Goal: Task Accomplishment & Management: Manage account settings

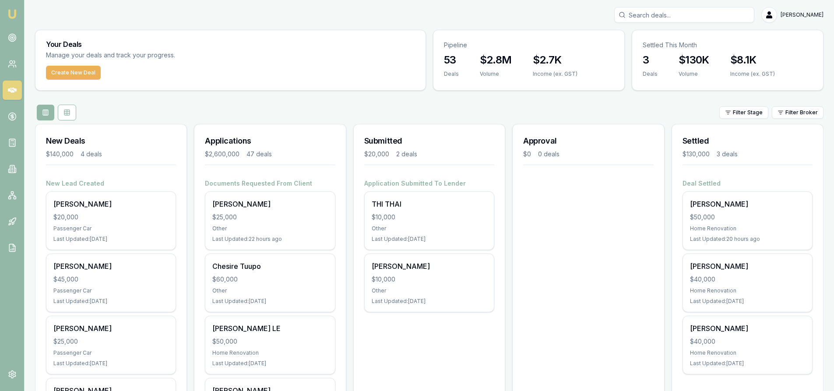
click at [671, 14] on input "Search deals" at bounding box center [685, 15] width 140 height 16
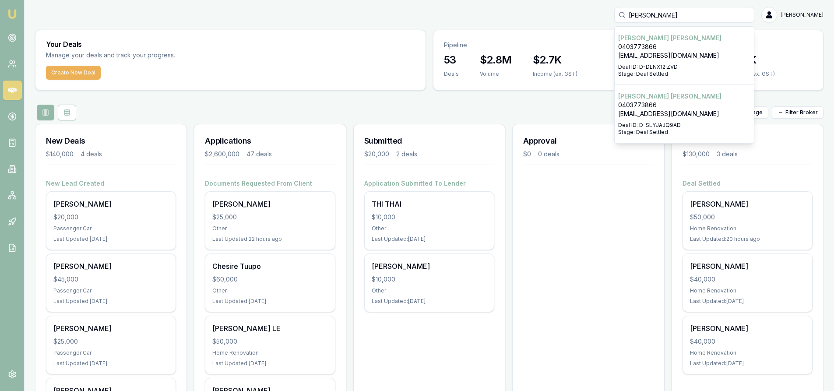
type input "[PERSON_NAME]"
click at [665, 58] on p "[EMAIL_ADDRESS][DOMAIN_NAME]" at bounding box center [684, 55] width 132 height 9
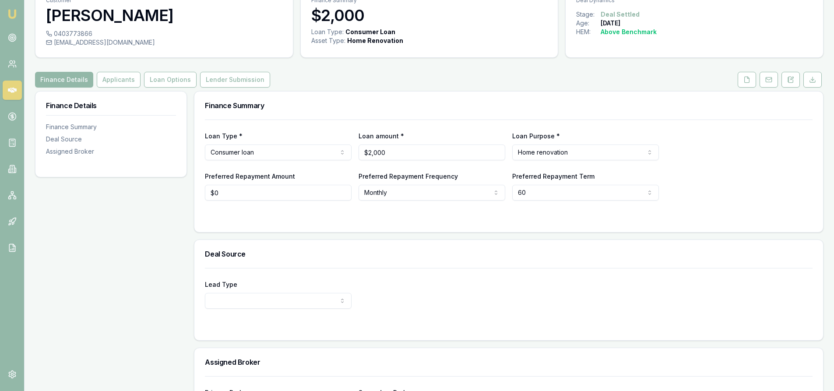
scroll to position [88, 0]
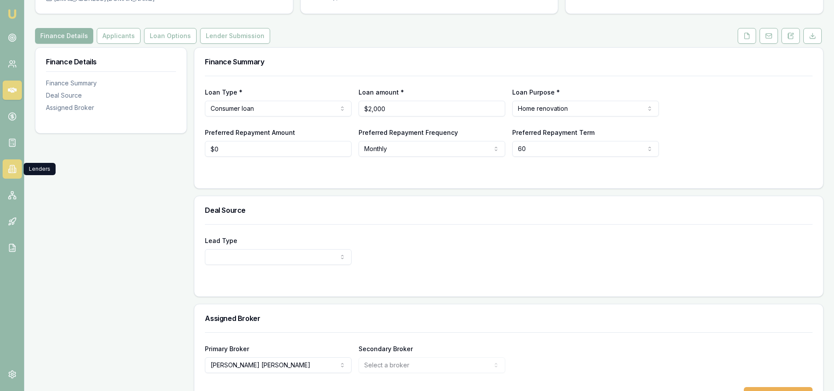
click at [12, 170] on icon at bounding box center [11, 170] width 1 height 0
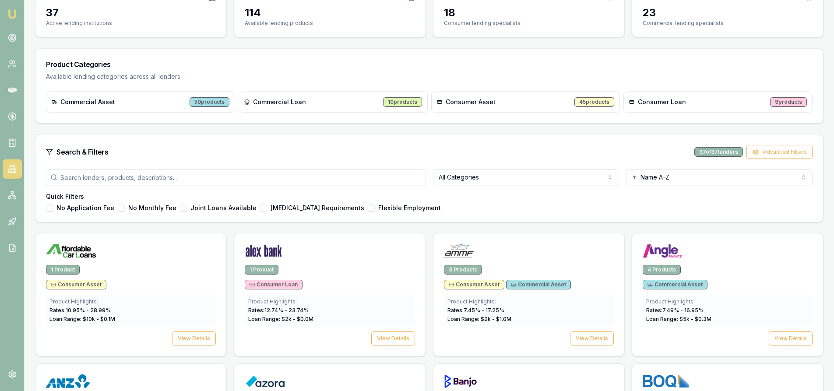
scroll to position [131, 0]
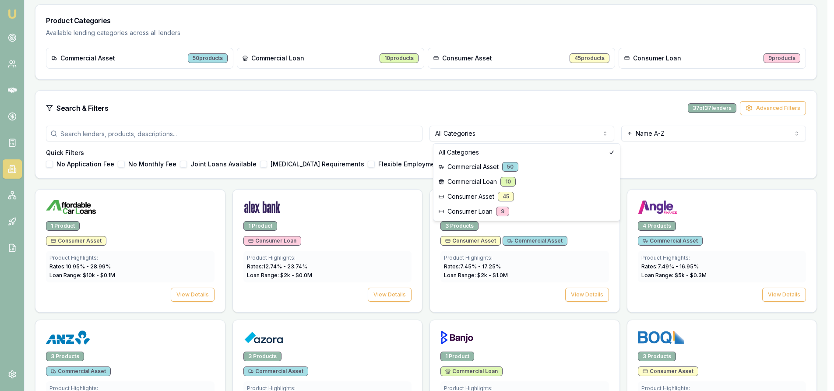
click at [482, 132] on html "Emu Broker [PERSON_NAME] Toggle Menu Lenders Directory Browse our directory of …" at bounding box center [417, 64] width 834 height 391
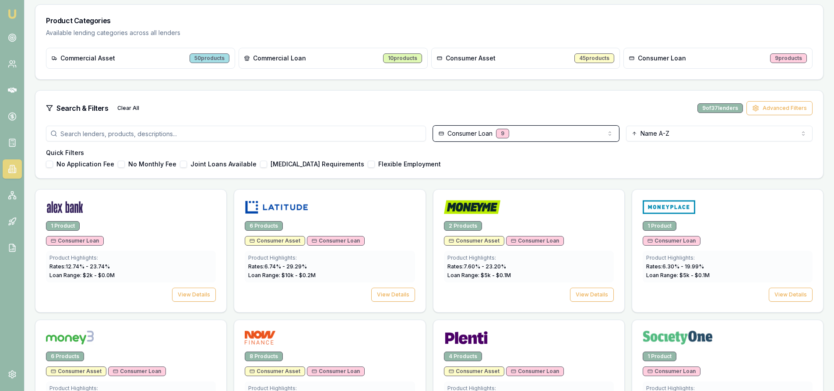
scroll to position [0, 0]
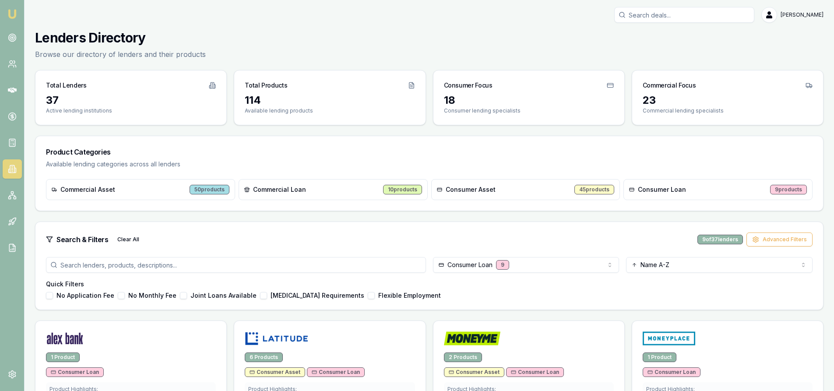
click at [675, 17] on input "Search deals" at bounding box center [685, 15] width 140 height 16
type input "k"
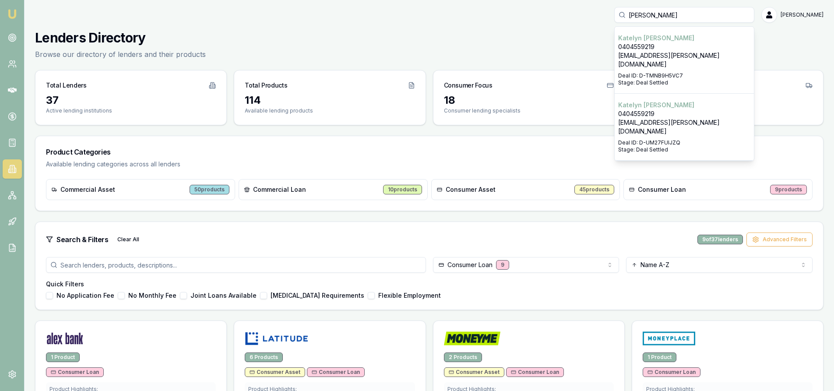
type input "[PERSON_NAME]"
click at [701, 101] on p "[PERSON_NAME]" at bounding box center [684, 105] width 132 height 9
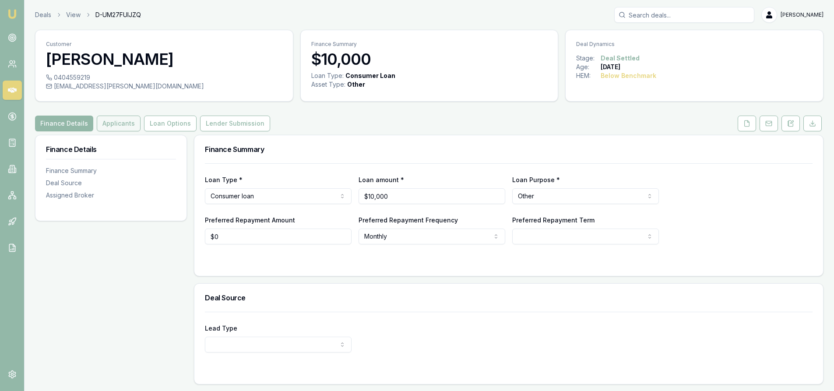
click at [115, 124] on button "Applicants" at bounding box center [119, 124] width 44 height 16
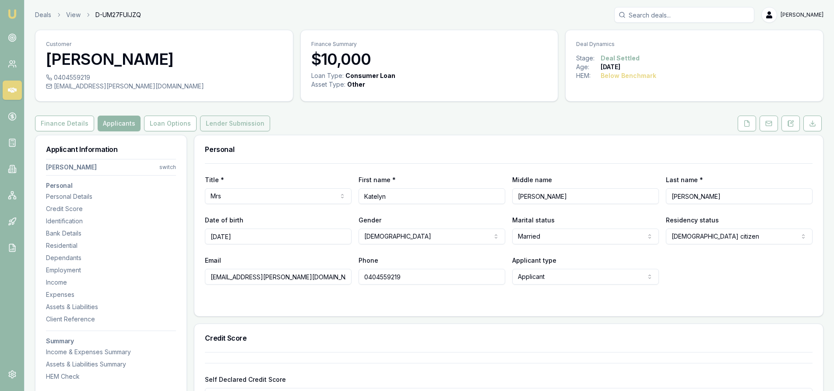
click at [237, 126] on button "Lender Submission" at bounding box center [235, 124] width 70 height 16
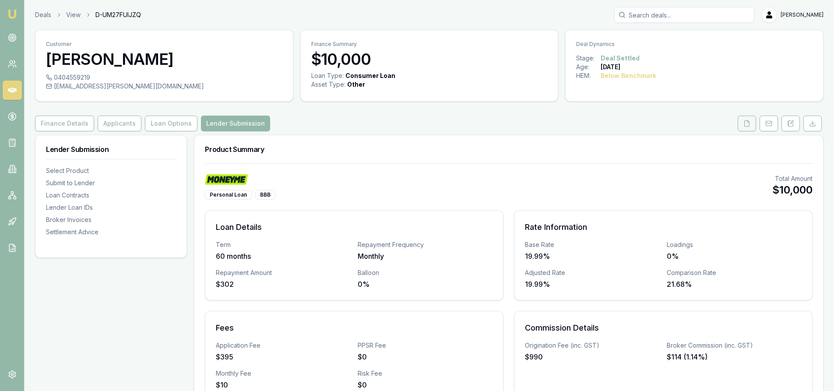
click at [745, 122] on icon at bounding box center [747, 123] width 7 height 7
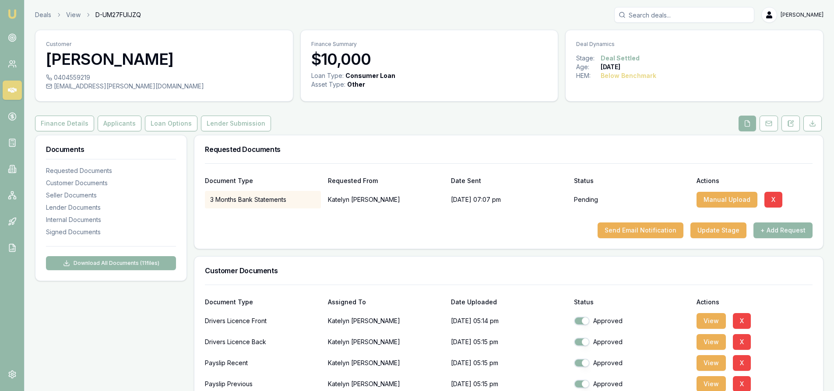
click at [685, 20] on input "Search deals" at bounding box center [685, 15] width 140 height 16
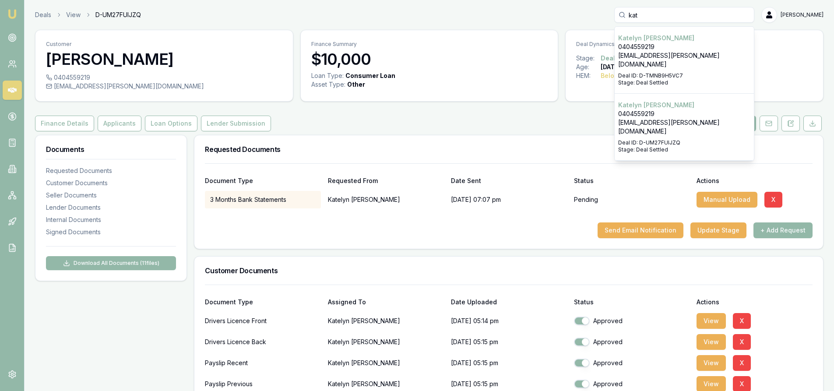
type input "kat"
click at [678, 48] on p "0404559219" at bounding box center [684, 46] width 132 height 9
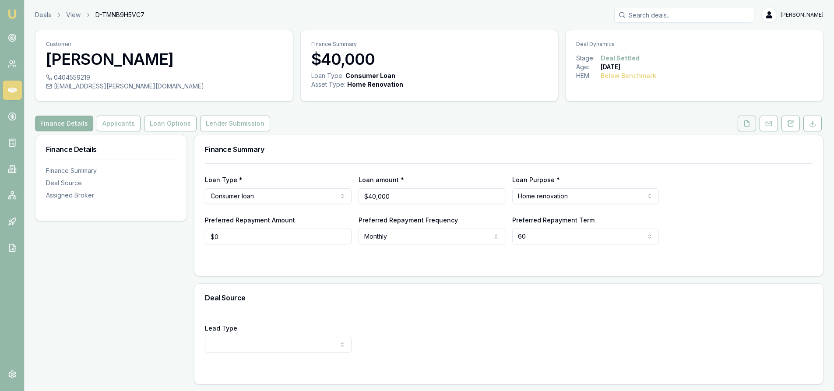
click at [752, 120] on button at bounding box center [747, 124] width 18 height 16
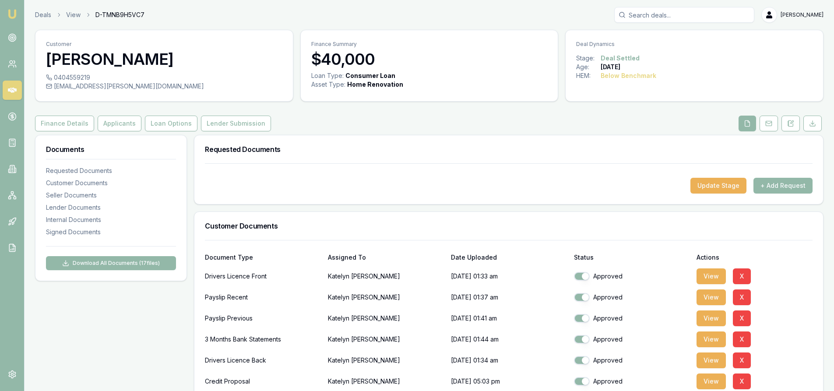
scroll to position [131, 0]
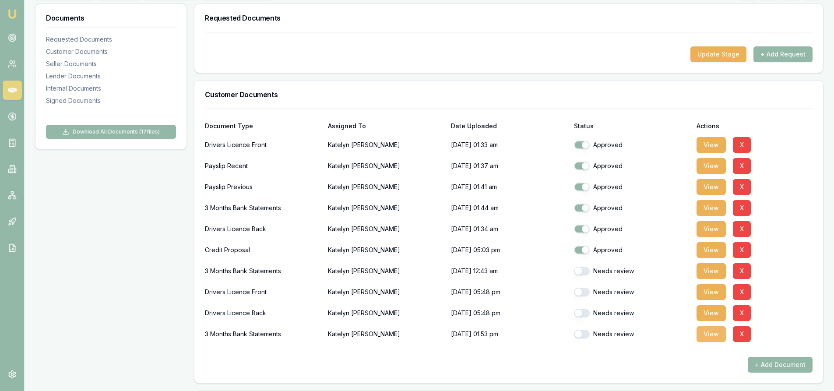
click at [712, 337] on button "View" at bounding box center [711, 334] width 29 height 16
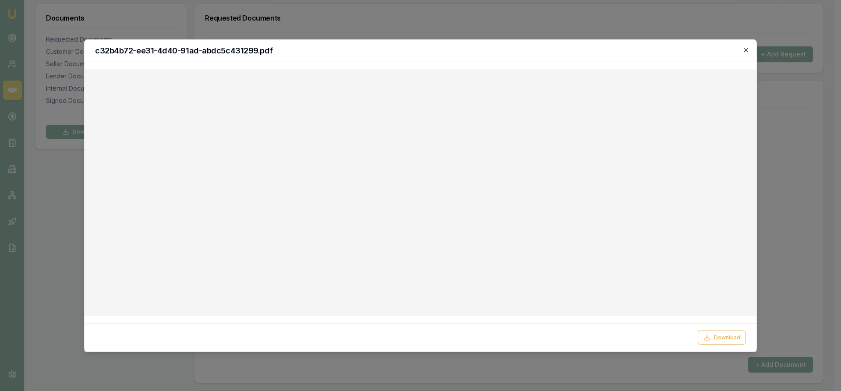
click at [748, 53] on icon "button" at bounding box center [745, 49] width 7 height 7
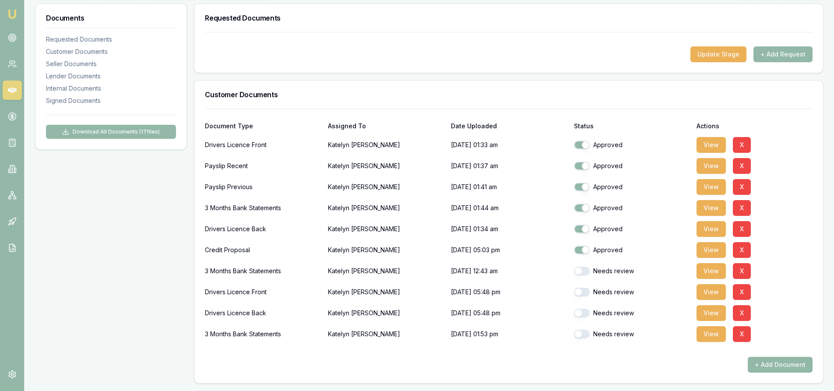
scroll to position [0, 0]
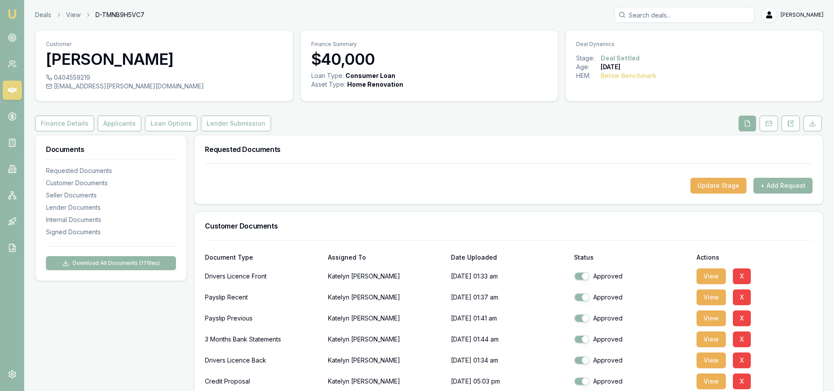
click at [650, 18] on input "Search deals" at bounding box center [685, 15] width 140 height 16
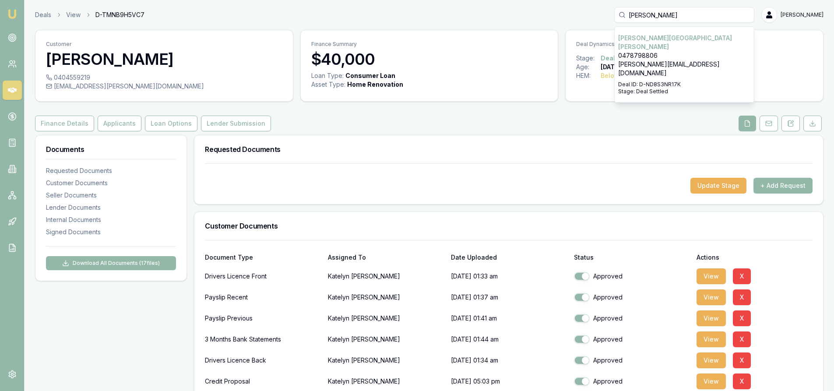
type input "[PERSON_NAME]"
click at [671, 60] on p "[PERSON_NAME][EMAIL_ADDRESS][DOMAIN_NAME]" at bounding box center [684, 69] width 132 height 18
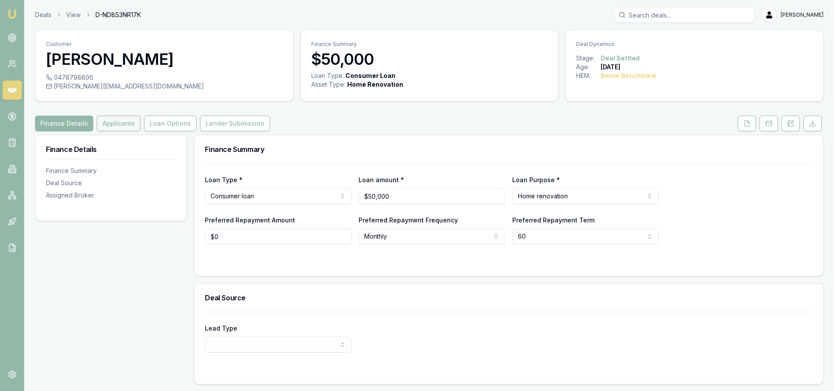
click at [129, 128] on button "Applicants" at bounding box center [119, 124] width 44 height 16
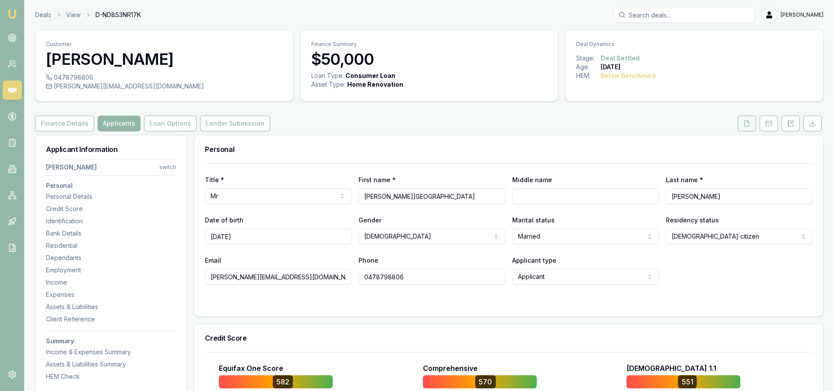
click at [749, 125] on icon at bounding box center [747, 123] width 7 height 7
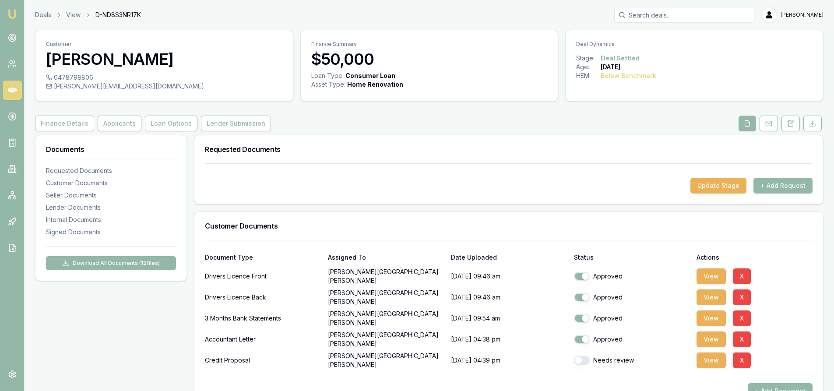
scroll to position [88, 0]
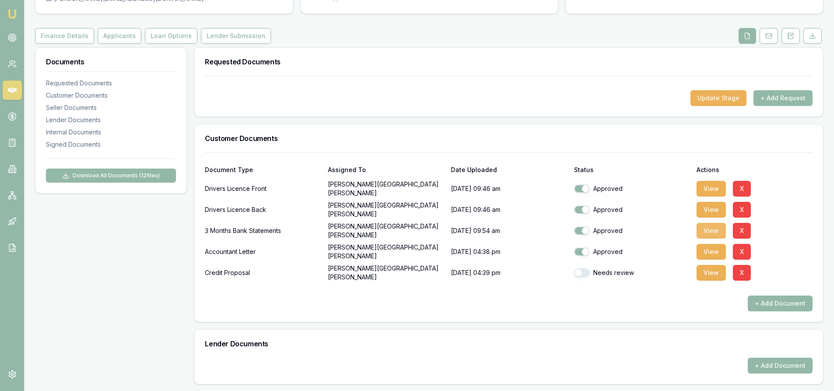
click at [718, 232] on button "View" at bounding box center [711, 231] width 29 height 16
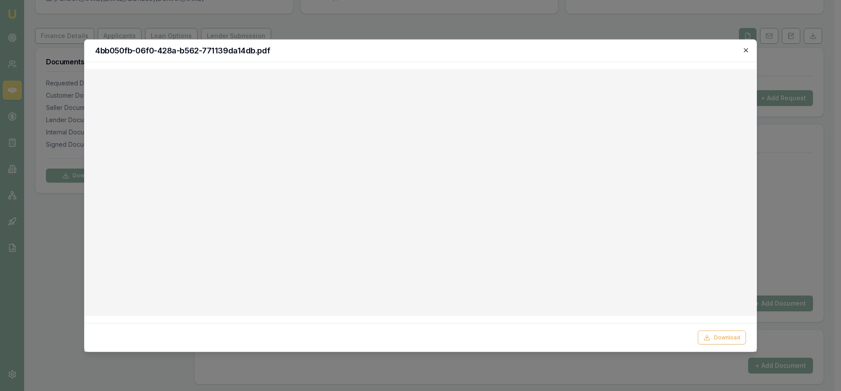
click at [746, 50] on icon "button" at bounding box center [746, 50] width 4 height 4
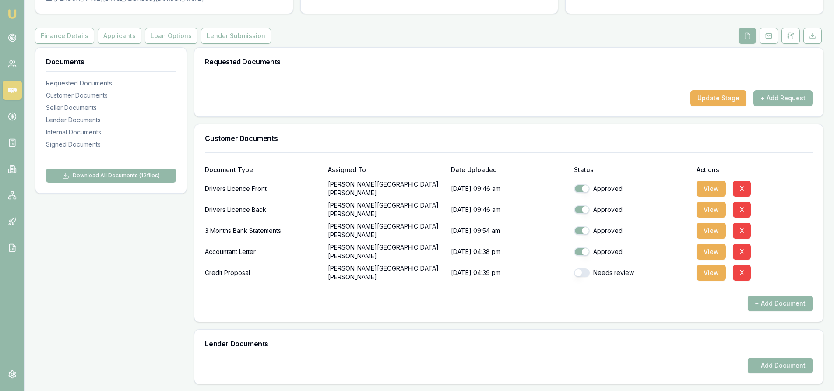
scroll to position [0, 0]
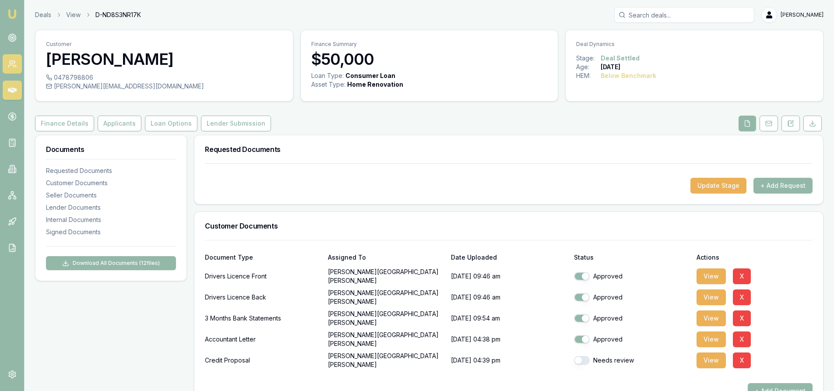
click at [14, 62] on icon at bounding box center [12, 64] width 9 height 9
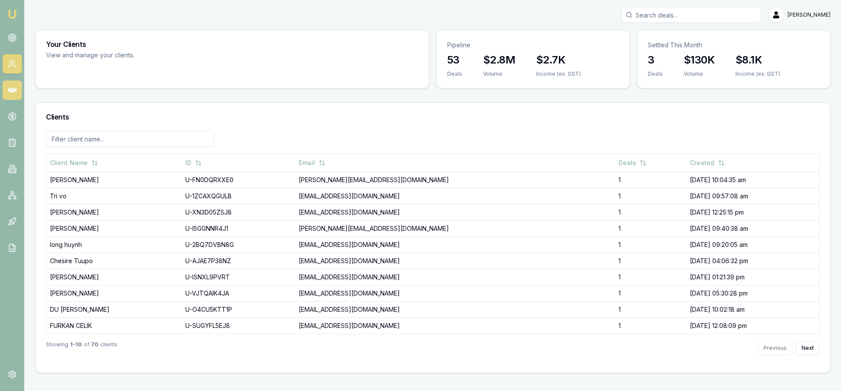
click at [11, 90] on icon at bounding box center [12, 90] width 9 height 9
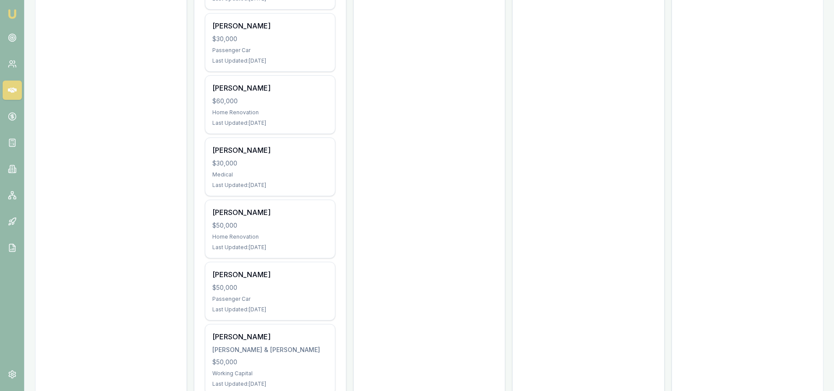
scroll to position [2579, 0]
